Goal: Task Accomplishment & Management: Use online tool/utility

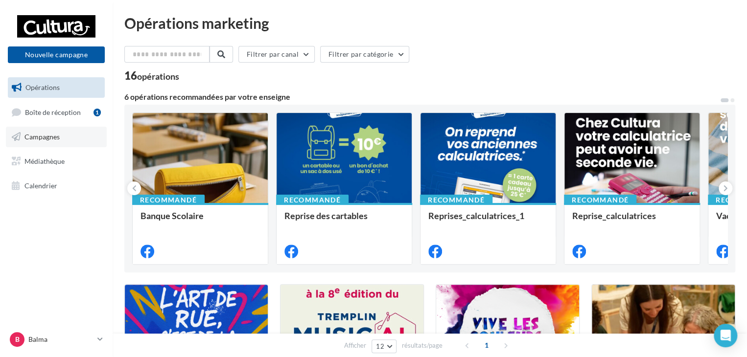
click at [41, 137] on span "Campagnes" at bounding box center [41, 137] width 35 height 8
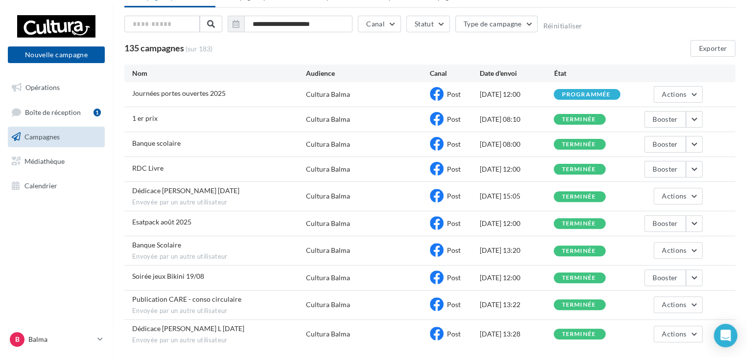
scroll to position [105, 0]
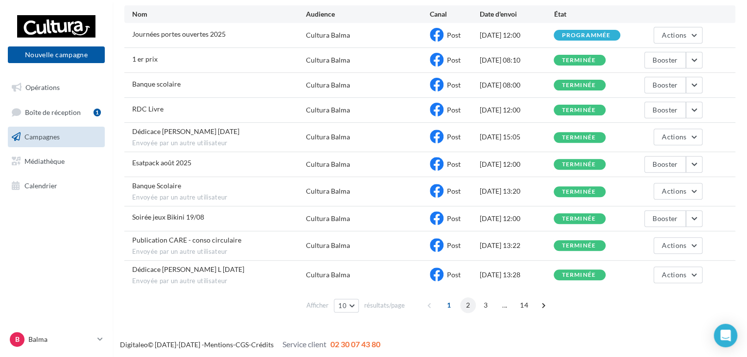
click at [465, 306] on span "2" at bounding box center [468, 305] width 16 height 16
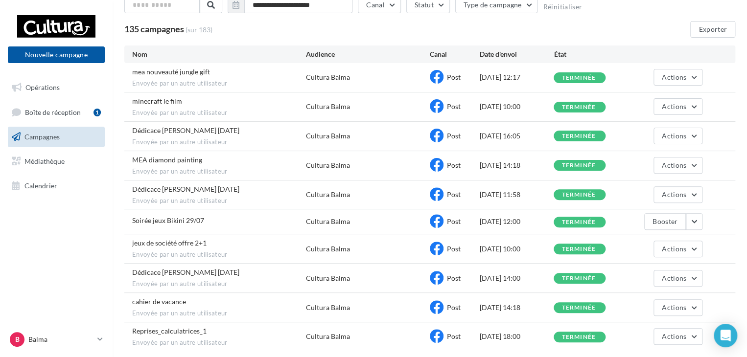
scroll to position [88, 0]
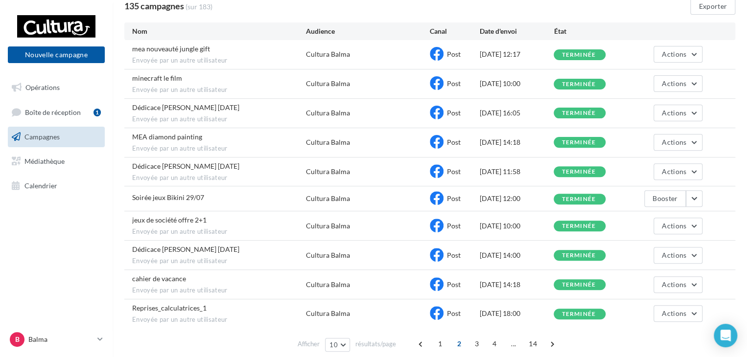
click at [174, 277] on span "cahier de vacance" at bounding box center [159, 278] width 54 height 8
click at [34, 185] on span "Calendrier" at bounding box center [40, 185] width 33 height 8
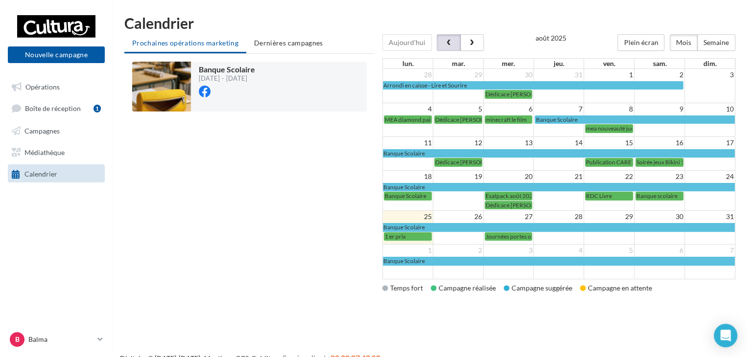
click at [445, 39] on button "button" at bounding box center [447, 42] width 23 height 17
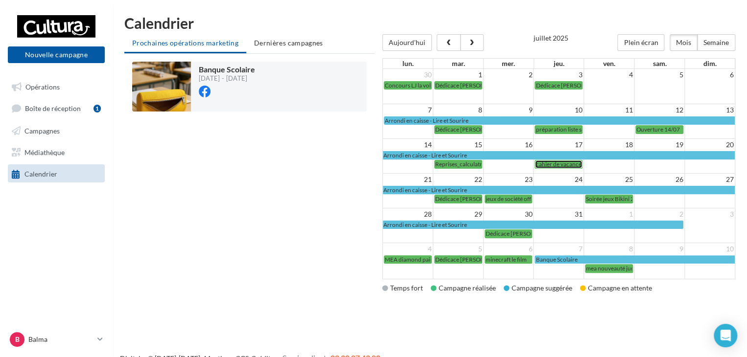
click at [548, 162] on span "cahier de vacance" at bounding box center [558, 163] width 46 height 7
